Goal: Transaction & Acquisition: Purchase product/service

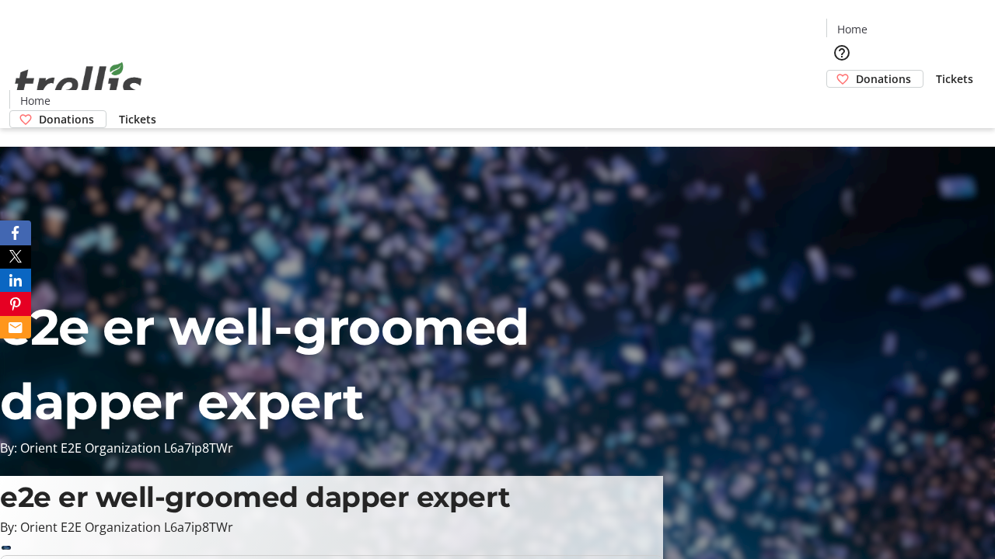
click at [855, 71] on span "Donations" at bounding box center [882, 79] width 55 height 16
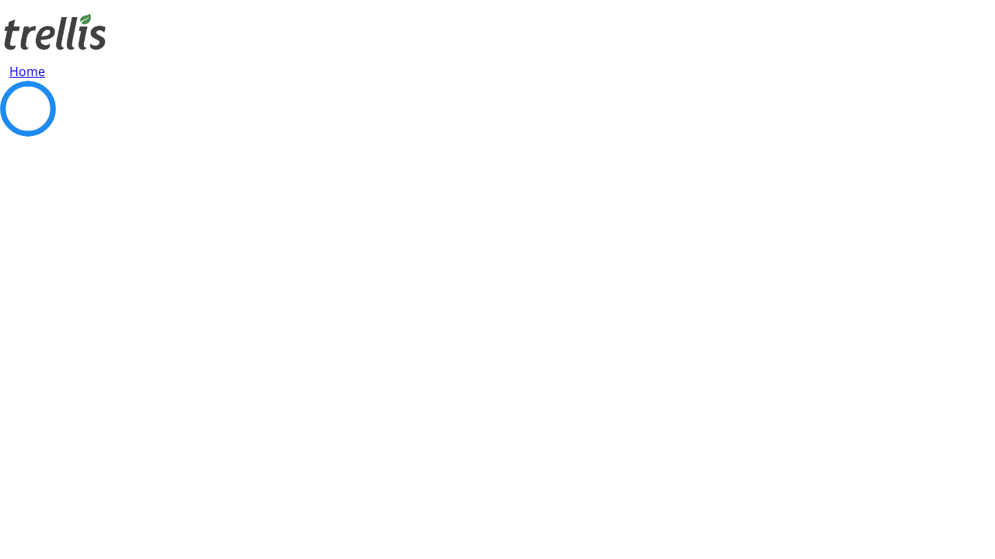
select select "CA"
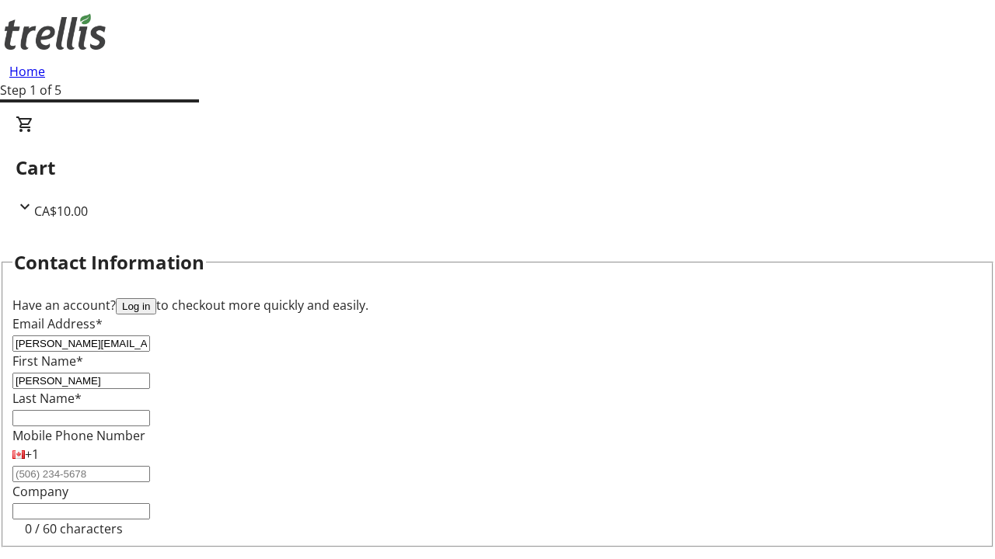
type input "[PERSON_NAME]"
type input "[STREET_ADDRESS][PERSON_NAME]"
type input "Kelowna"
select select "BC"
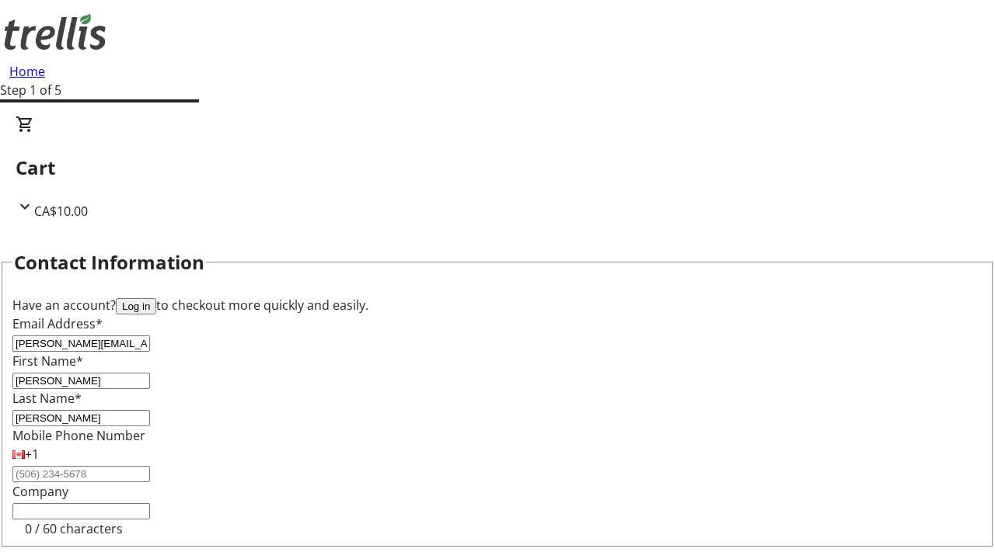
type input "Kelowna"
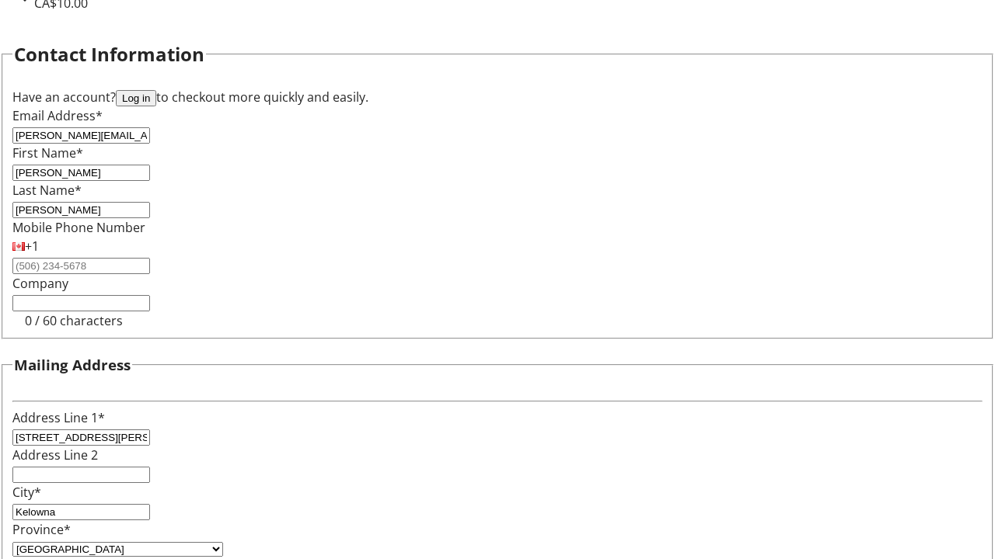
type input "V1Y 0C2"
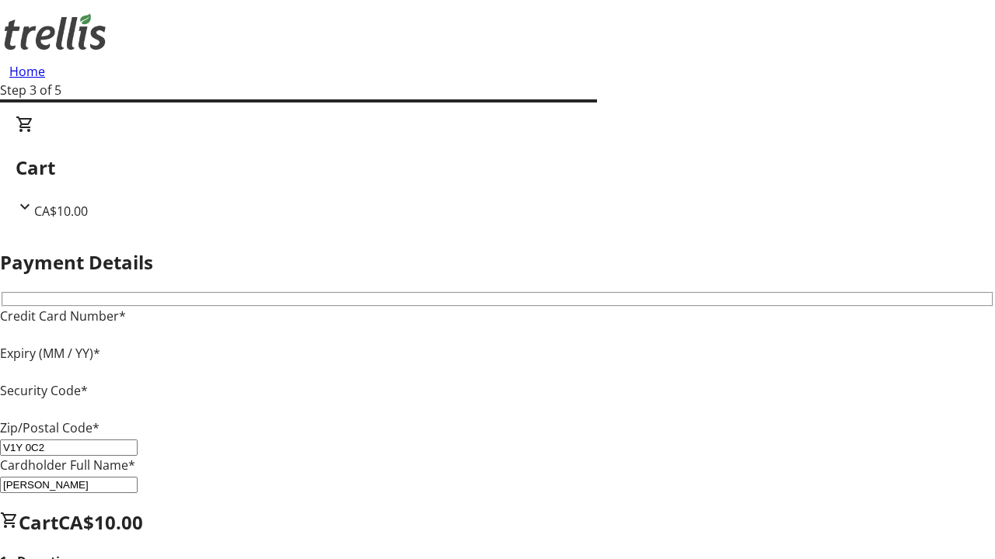
type input "V1Y 0C2"
